Goal: Task Accomplishment & Management: Manage account settings

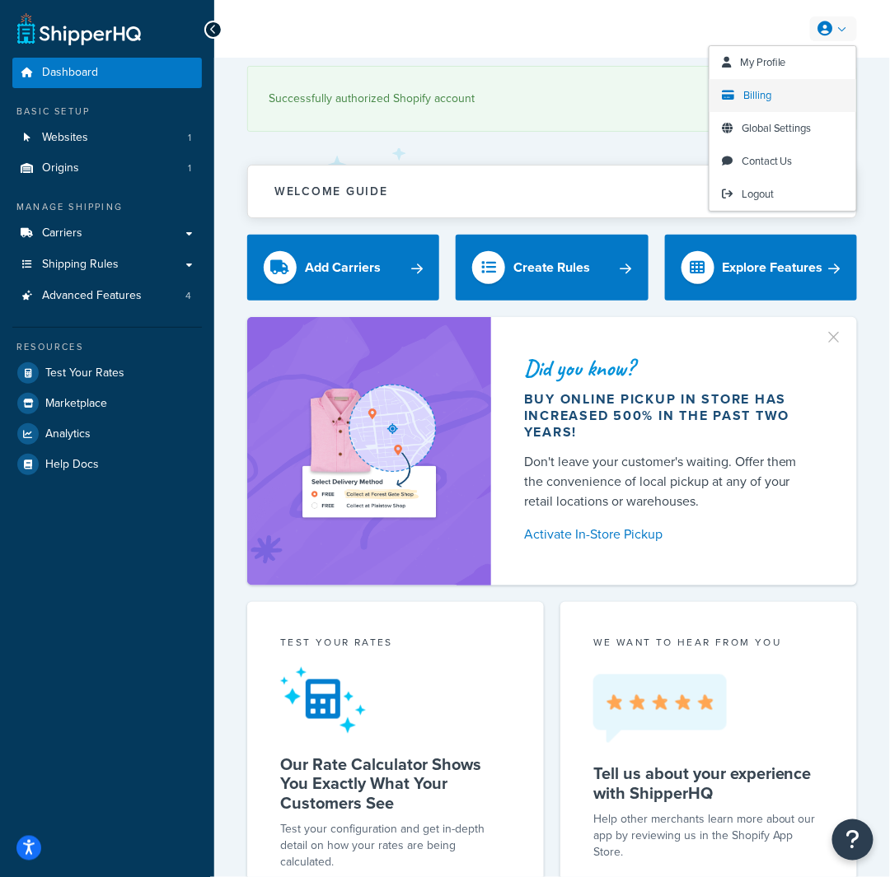
click at [769, 91] on span "Billing" at bounding box center [757, 95] width 28 height 16
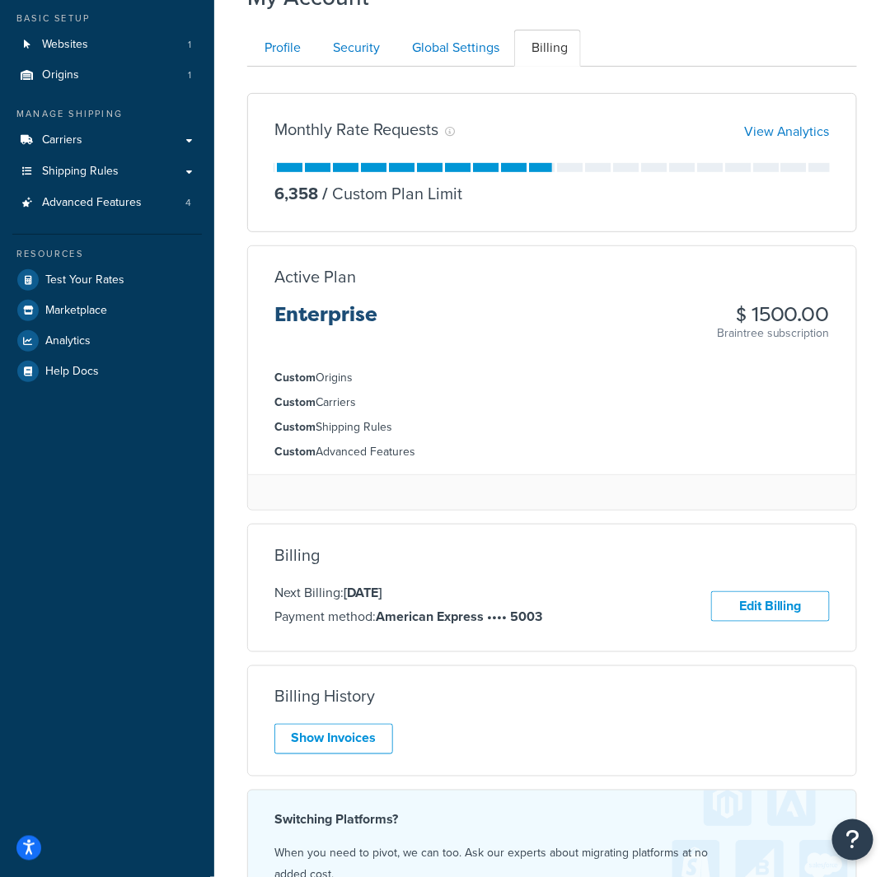
scroll to position [165, 0]
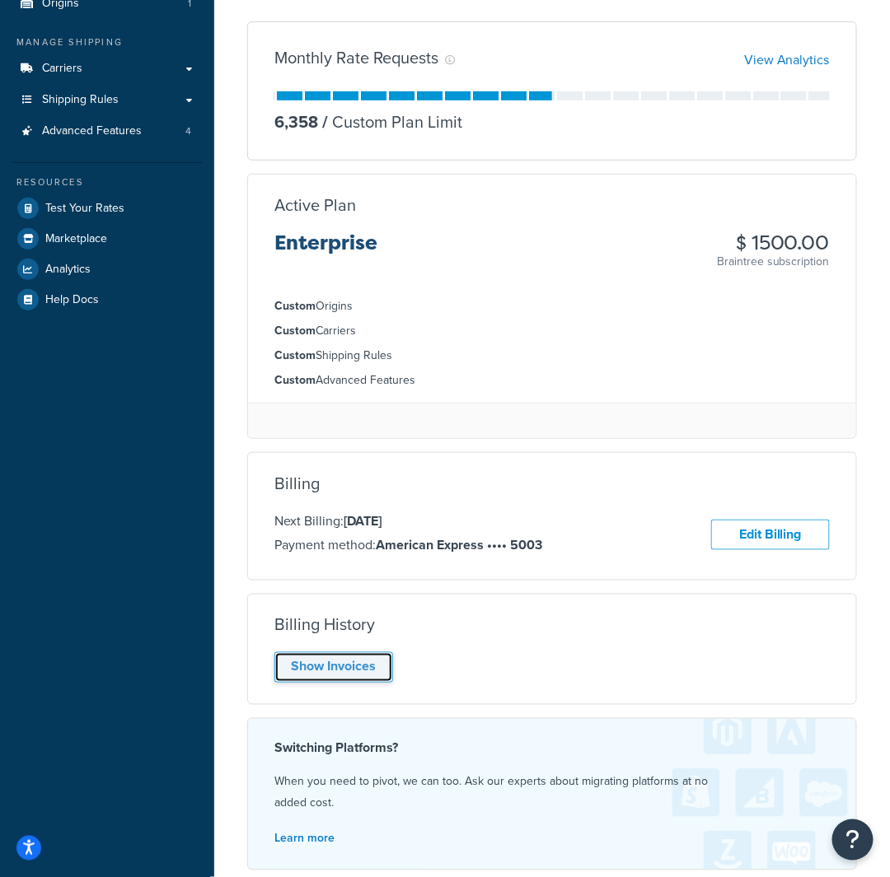
click at [365, 662] on link "Show Invoices" at bounding box center [333, 667] width 119 height 30
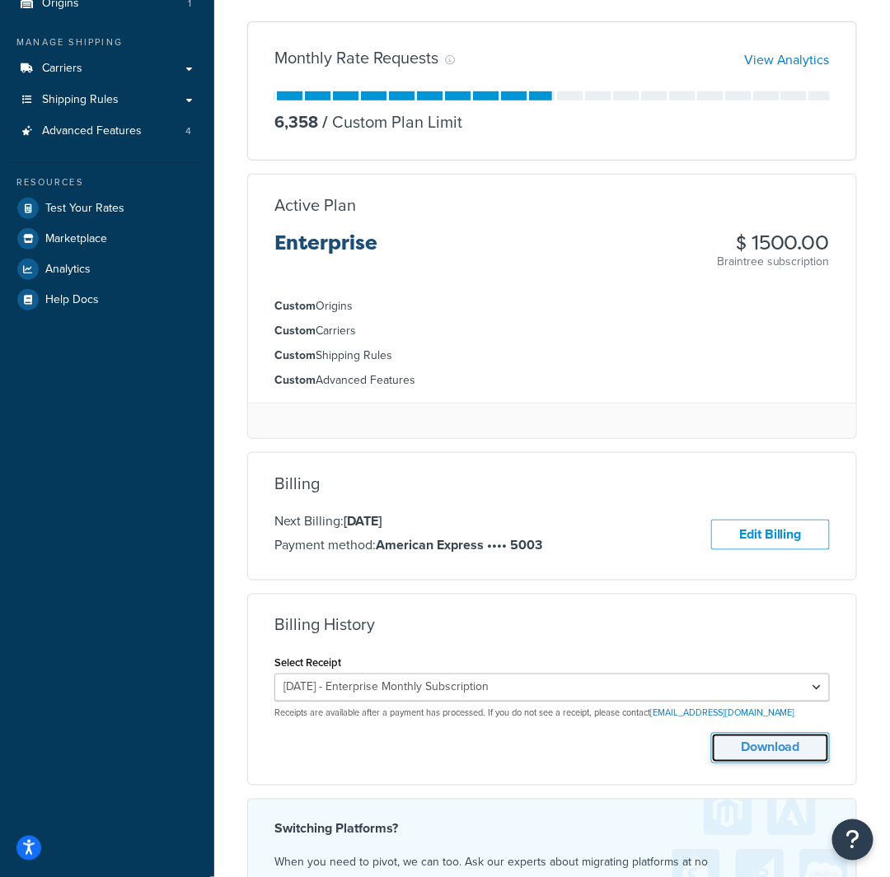
click at [811, 742] on button "Download" at bounding box center [770, 748] width 119 height 30
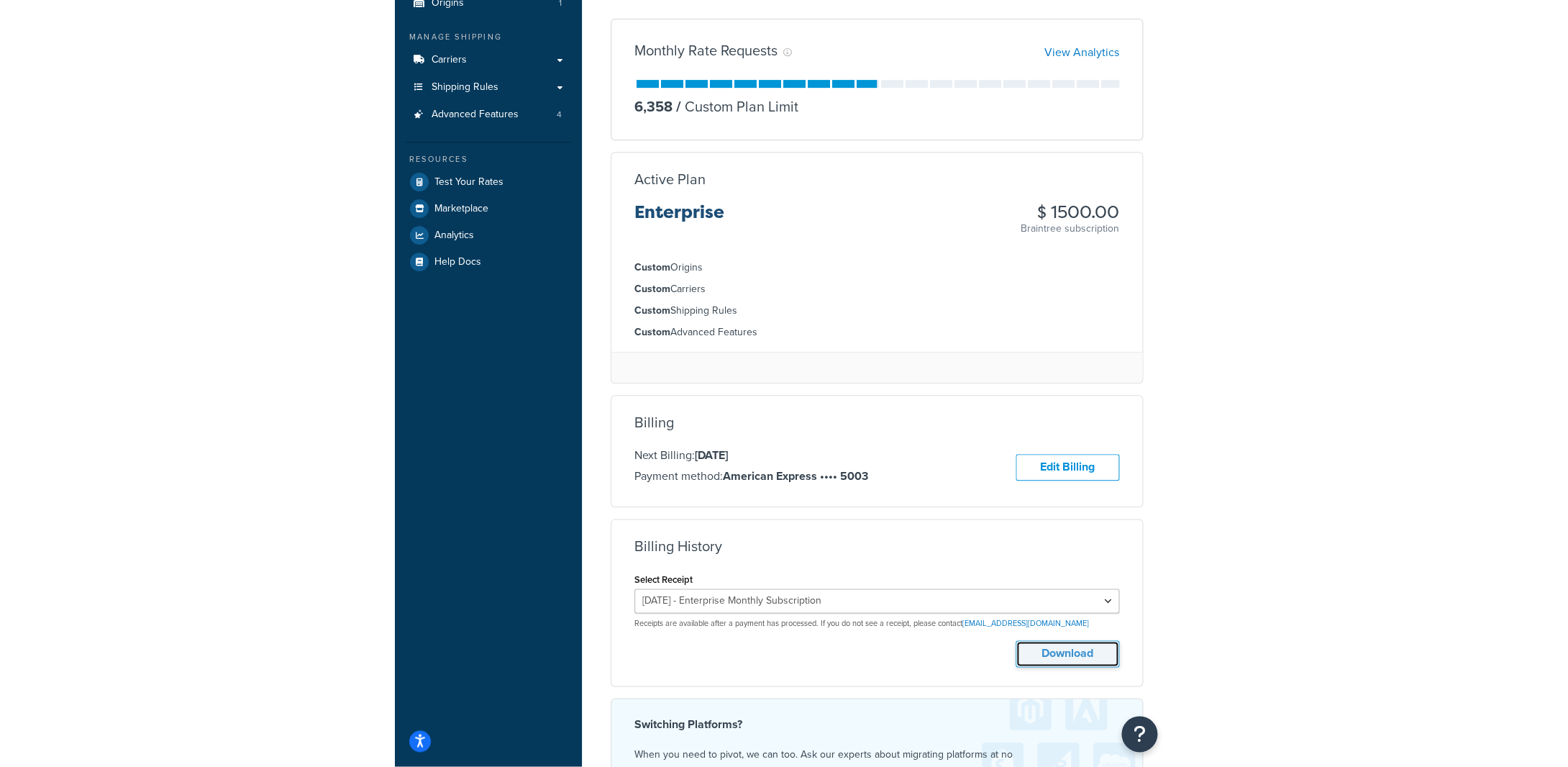
scroll to position [121, 0]
